Goal: Task Accomplishment & Management: Complete application form

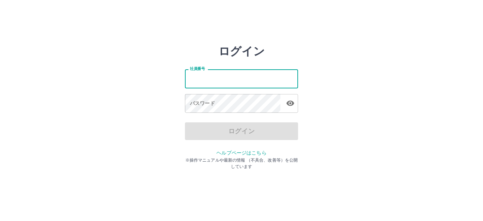
type input "*******"
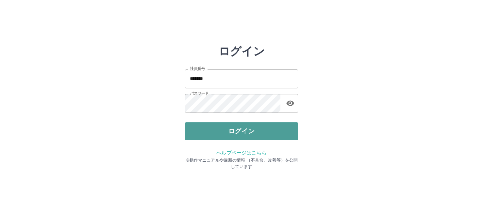
click at [244, 129] on button "ログイン" at bounding box center [241, 131] width 113 height 18
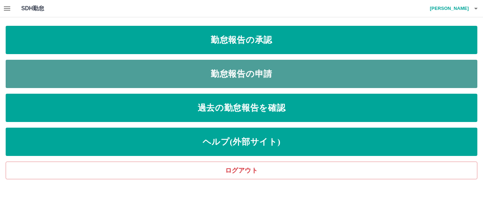
click at [221, 73] on link "勤怠報告の申請" at bounding box center [242, 74] width 472 height 28
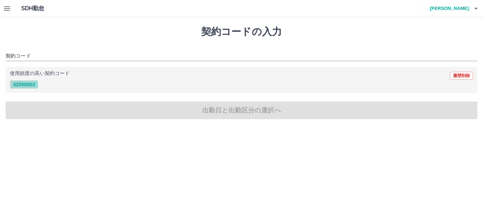
click at [21, 85] on button "42550003" at bounding box center [24, 84] width 28 height 8
type input "********"
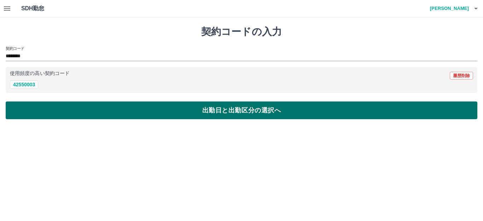
click at [96, 107] on button "出勤日と出勤区分の選択へ" at bounding box center [242, 111] width 472 height 18
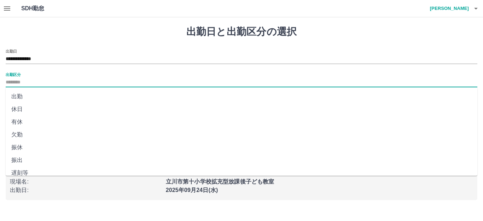
click at [22, 80] on input "出勤区分" at bounding box center [242, 82] width 472 height 9
click at [23, 100] on li "出勤" at bounding box center [242, 96] width 472 height 13
type input "**"
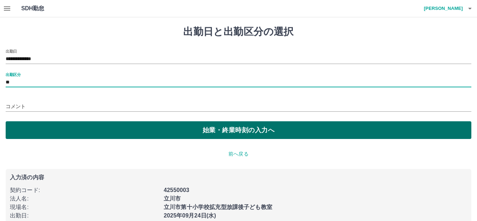
click at [220, 132] on button "始業・終業時刻の入力へ" at bounding box center [239, 130] width 466 height 18
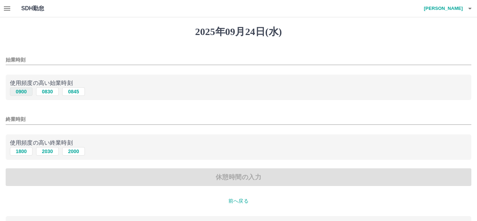
click at [18, 92] on button "0900" at bounding box center [21, 91] width 23 height 8
type input "****"
click at [12, 151] on button "1800" at bounding box center [21, 151] width 23 height 8
type input "****"
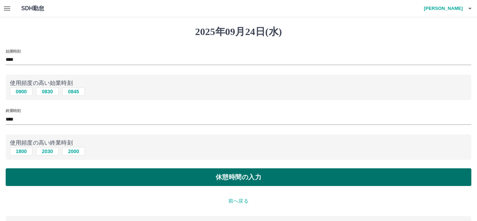
click at [116, 177] on button "休憩時間の入力" at bounding box center [239, 177] width 466 height 18
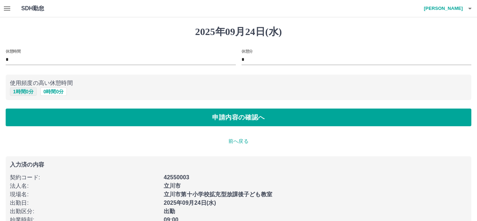
click at [22, 92] on button "1 時間 0 分" at bounding box center [23, 91] width 27 height 8
type input "*"
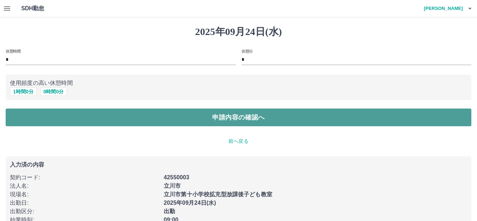
click at [133, 121] on button "申請内容の確認へ" at bounding box center [239, 118] width 466 height 18
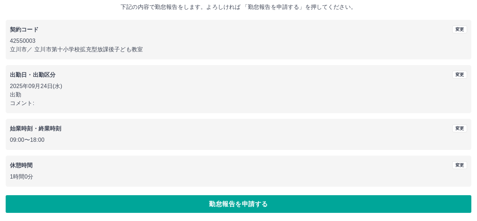
scroll to position [44, 0]
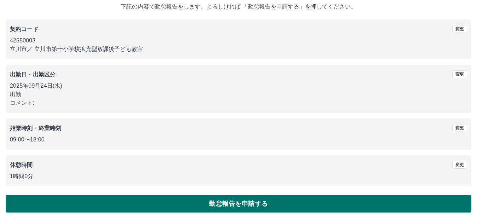
click at [256, 206] on button "勤怠報告を申請する" at bounding box center [239, 204] width 466 height 18
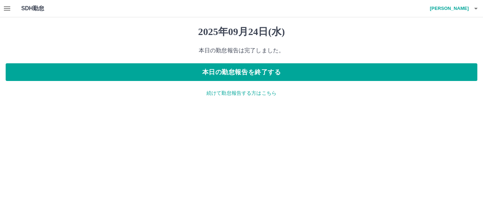
click at [5, 8] on icon "button" at bounding box center [7, 8] width 6 height 4
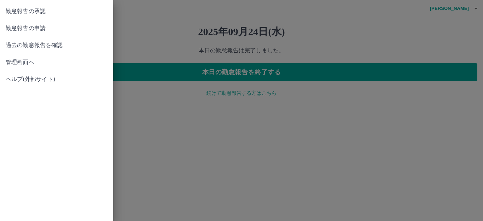
click at [64, 15] on span "勤怠報告の承認" at bounding box center [57, 11] width 102 height 8
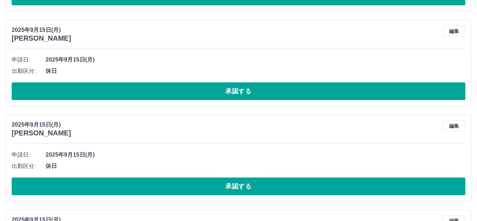
scroll to position [248, 0]
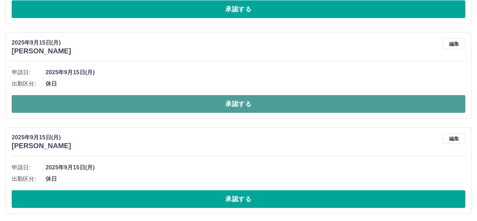
click at [221, 103] on button "承認する" at bounding box center [239, 104] width 454 height 18
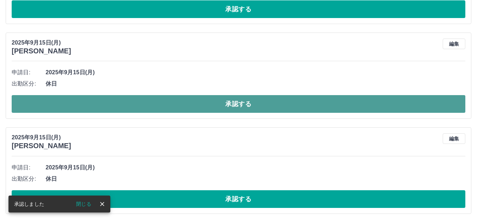
click at [220, 105] on button "承認する" at bounding box center [239, 104] width 454 height 18
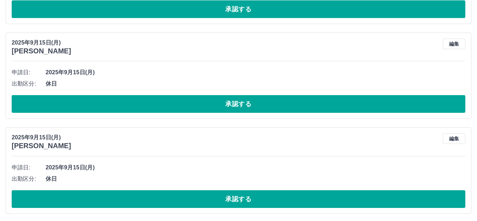
click at [212, 107] on button "承認する" at bounding box center [239, 104] width 454 height 18
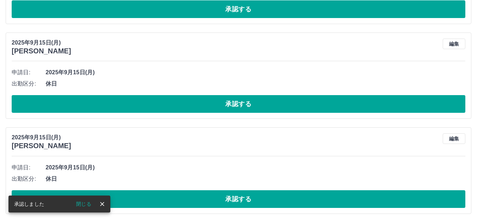
click at [212, 107] on button "承認する" at bounding box center [239, 104] width 454 height 18
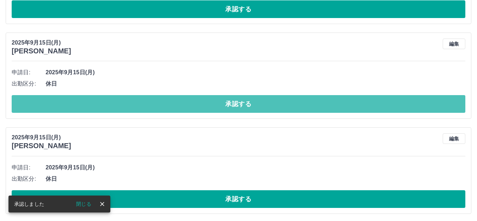
click at [212, 107] on button "承認する" at bounding box center [239, 104] width 454 height 18
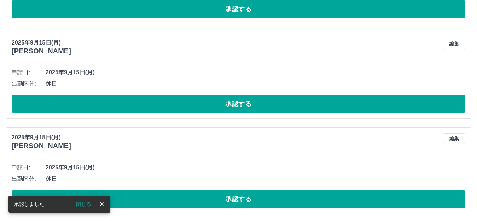
click at [212, 107] on button "承認する" at bounding box center [239, 104] width 454 height 18
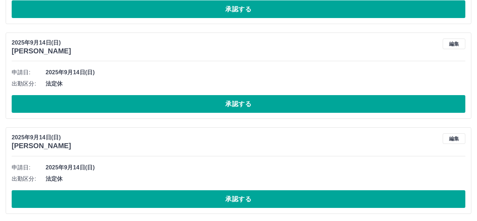
click at [212, 107] on button "承認する" at bounding box center [239, 104] width 454 height 18
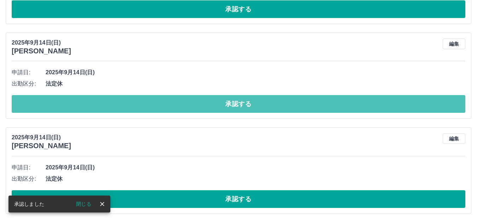
click at [212, 107] on button "承認する" at bounding box center [239, 104] width 454 height 18
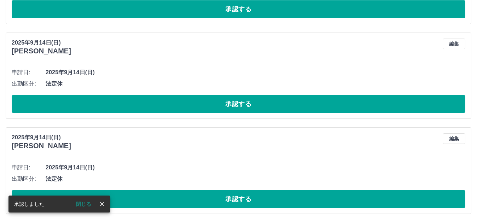
click at [212, 107] on button "承認する" at bounding box center [239, 104] width 454 height 18
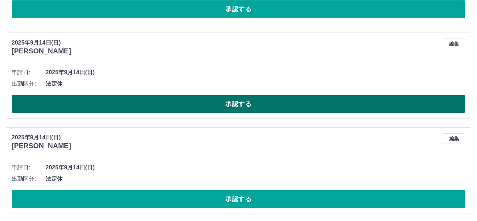
click at [244, 109] on button "承認する" at bounding box center [239, 104] width 454 height 18
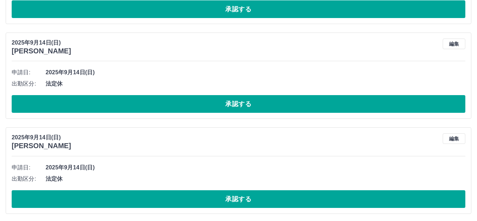
click at [243, 109] on button "承認する" at bounding box center [239, 104] width 454 height 18
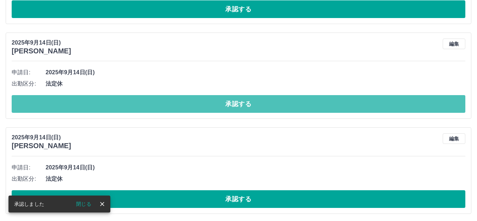
click at [243, 109] on button "承認する" at bounding box center [239, 104] width 454 height 18
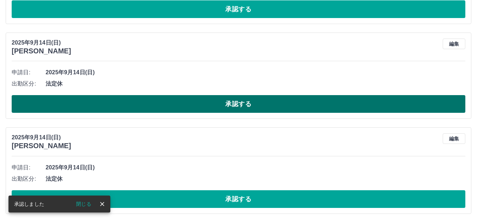
click at [229, 103] on button "承認する" at bounding box center [239, 104] width 454 height 18
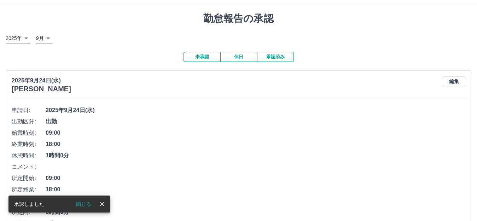
scroll to position [155, 0]
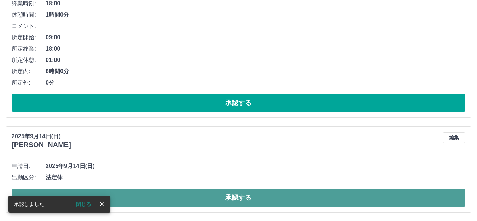
click at [219, 201] on button "承認する" at bounding box center [239, 198] width 454 height 18
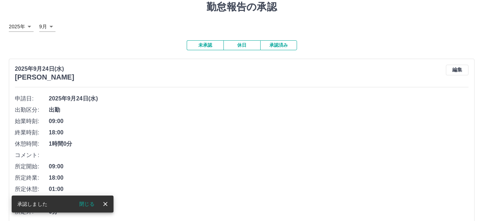
scroll to position [0, 0]
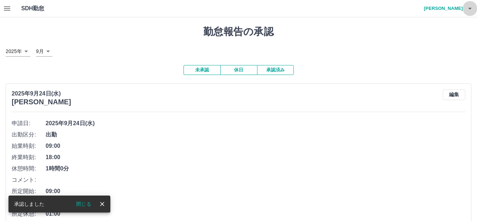
click at [470, 8] on icon "button" at bounding box center [470, 9] width 4 height 2
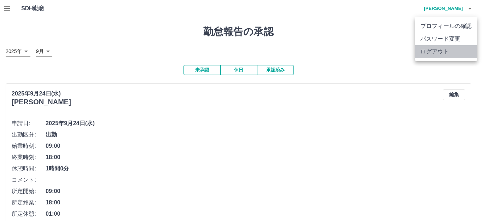
click at [425, 53] on li "ログアウト" at bounding box center [446, 51] width 63 height 13
